Goal: Transaction & Acquisition: Purchase product/service

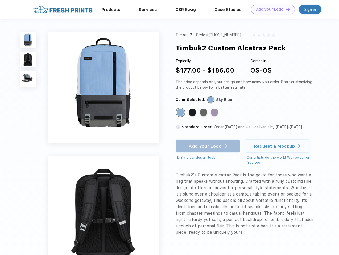
click at [271, 9] on link "Add your Logo Design Tool" at bounding box center [273, 9] width 44 height 9
click at [0, 0] on div "Design Tool" at bounding box center [0, 0] width 0 height 0
click at [285, 9] on link "Add your Logo Design Tool" at bounding box center [273, 9] width 44 height 9
click at [28, 40] on img at bounding box center [28, 40] width 16 height 16
click at [28, 60] on img at bounding box center [28, 60] width 16 height 16
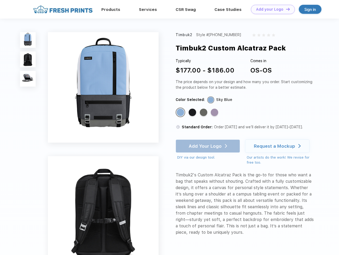
click at [28, 79] on img at bounding box center [28, 79] width 16 height 16
click at [181, 113] on div "Standard Color" at bounding box center [180, 112] width 7 height 7
click at [193, 113] on div "Standard Color" at bounding box center [192, 112] width 7 height 7
click at [204, 113] on div "Standard Color" at bounding box center [203, 112] width 7 height 7
click at [215, 113] on div "Standard Color" at bounding box center [214, 112] width 7 height 7
